Goal: Navigation & Orientation: Find specific page/section

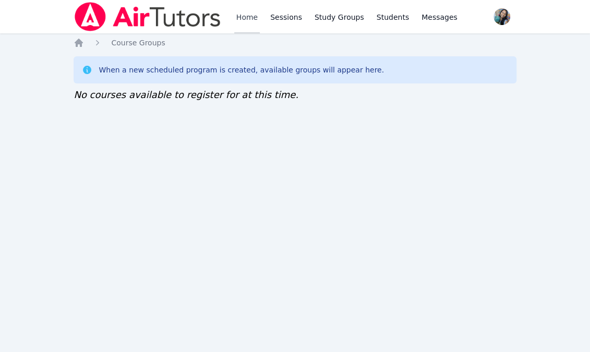
click at [247, 16] on link "Home" at bounding box center [247, 16] width 26 height 33
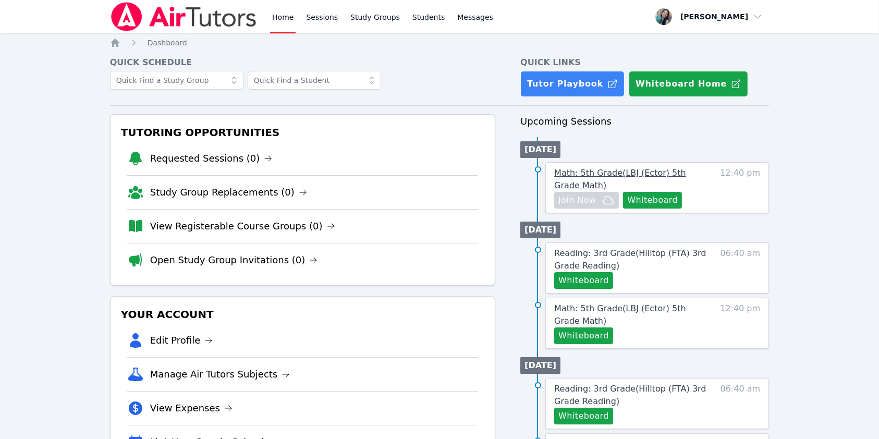
click at [589, 176] on span "Math: 5th Grade ( LBJ (Ector) 5th Grade Math )" at bounding box center [620, 179] width 132 height 22
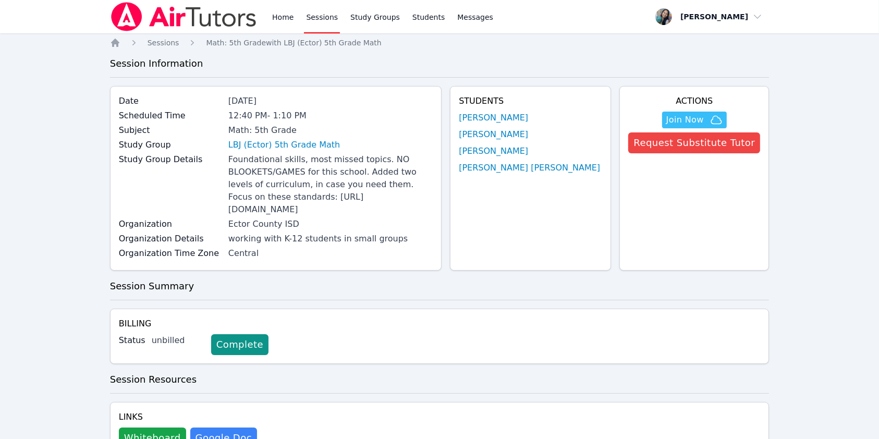
click at [263, 148] on link "LBJ (Ector) 5th Grade Math" at bounding box center [284, 145] width 112 height 13
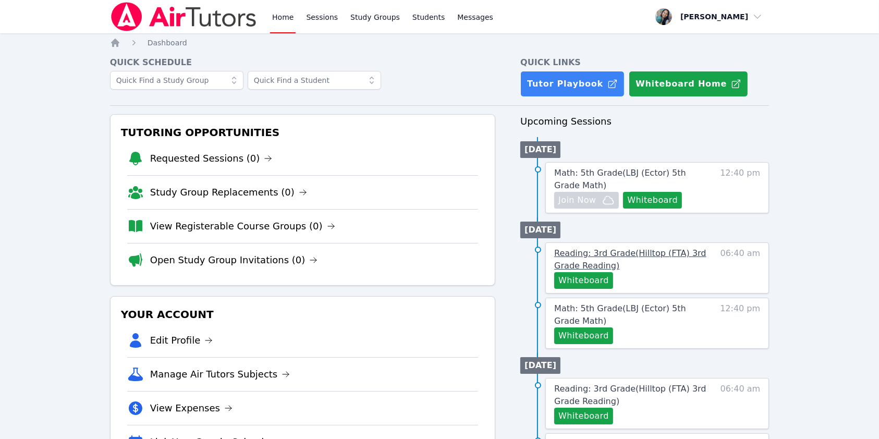
click at [589, 256] on span "Reading: 3rd Grade ( Hilltop (FTA) 3rd Grade Reading )" at bounding box center [630, 259] width 152 height 22
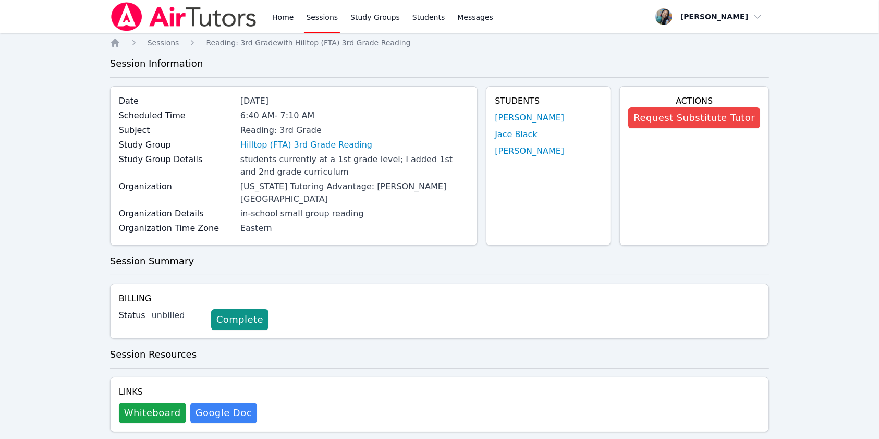
click at [306, 146] on link "Hilltop (FTA) 3rd Grade Reading" at bounding box center [306, 145] width 132 height 13
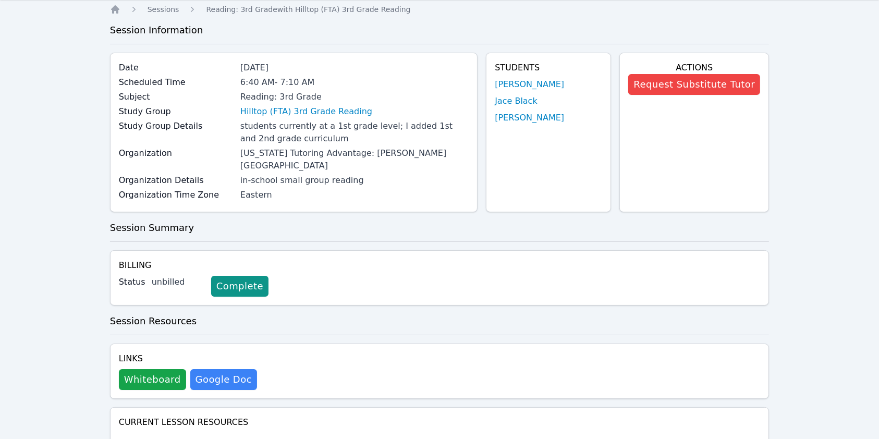
scroll to position [139, 0]
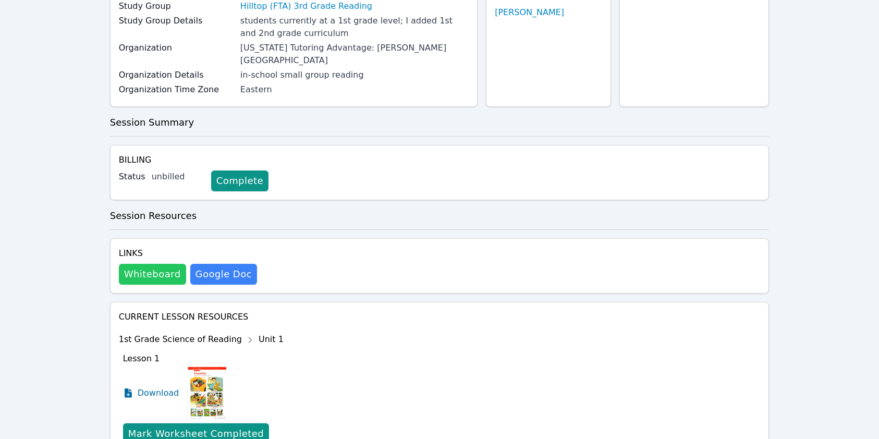
click at [146, 264] on button "Whiteboard" at bounding box center [152, 274] width 67 height 21
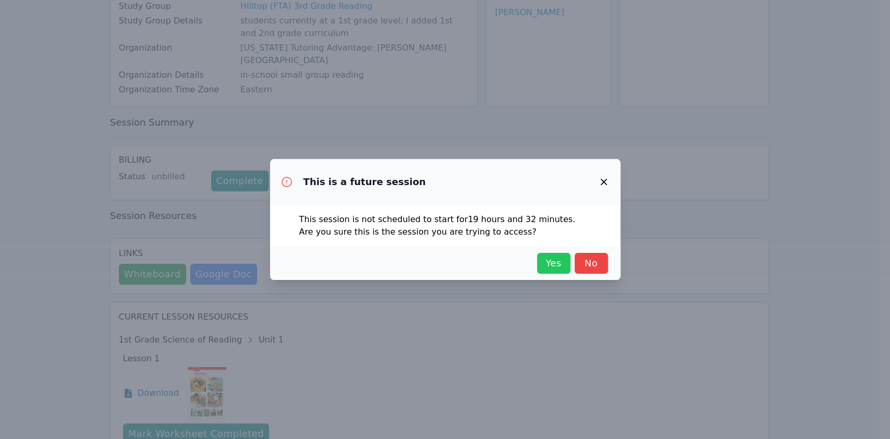
click at [555, 259] on span "Yes" at bounding box center [553, 263] width 23 height 15
